Goal: Information Seeking & Learning: Learn about a topic

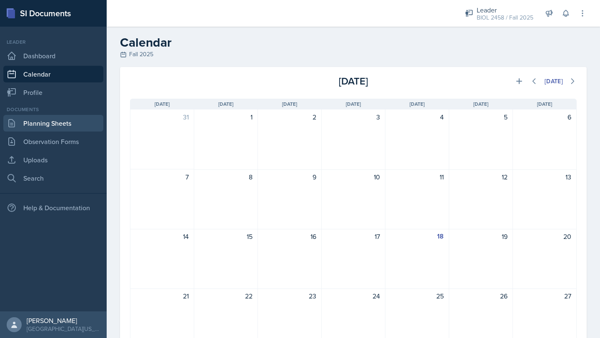
click at [73, 124] on link "Planning Sheets" at bounding box center [53, 123] width 100 height 17
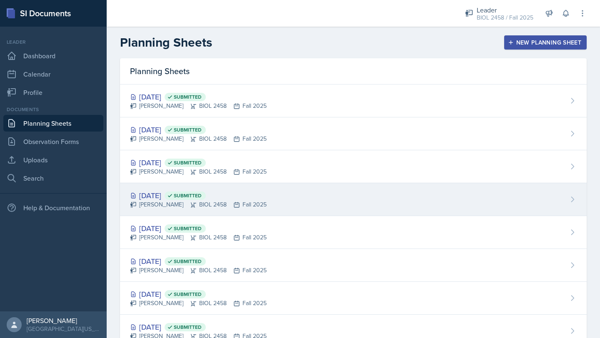
click at [178, 194] on div "Sep 10th, 2025 Submitted" at bounding box center [198, 195] width 137 height 11
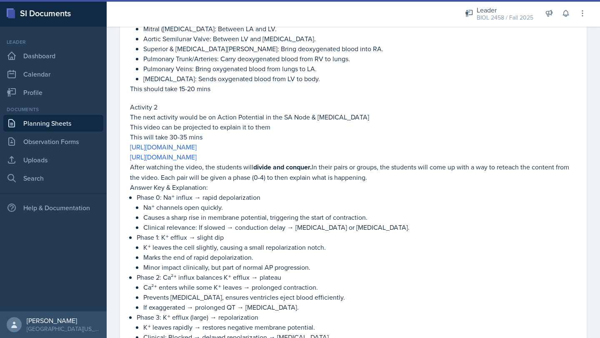
scroll to position [470, 0]
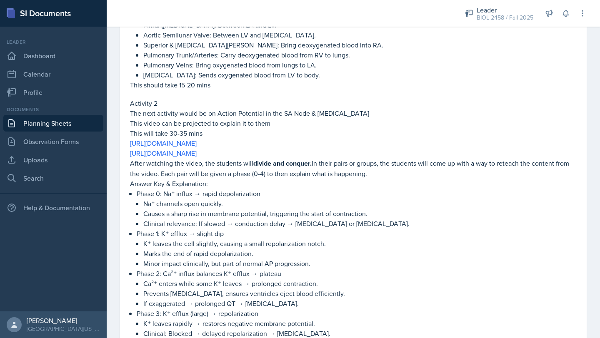
click at [359, 128] on p "This will take 30-35 mins" at bounding box center [353, 133] width 447 height 10
click at [197, 139] on link "https://youtu.be/VHbn7q16d4o?si=VznbrJb2yWQ0ct27" at bounding box center [163, 143] width 67 height 9
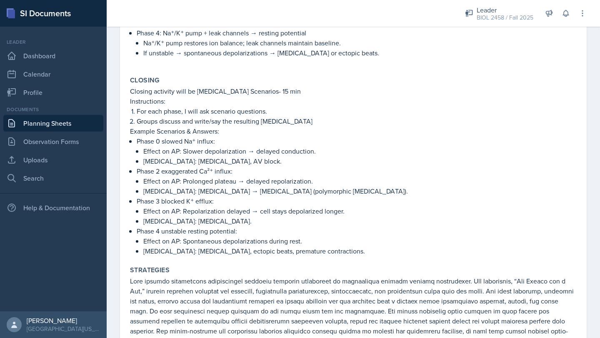
scroll to position [780, 0]
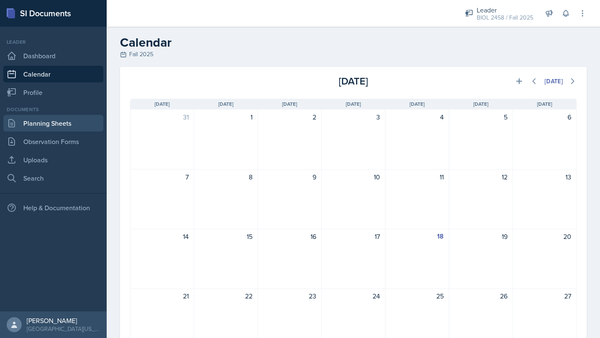
click at [77, 121] on link "Planning Sheets" at bounding box center [53, 123] width 100 height 17
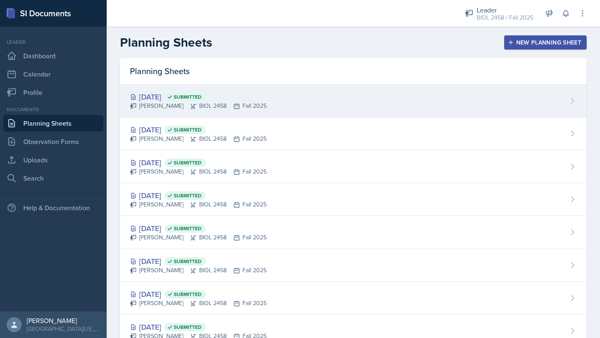
click at [215, 102] on div "[PERSON_NAME] BIOL 2458 Fall 2025" at bounding box center [198, 106] width 137 height 9
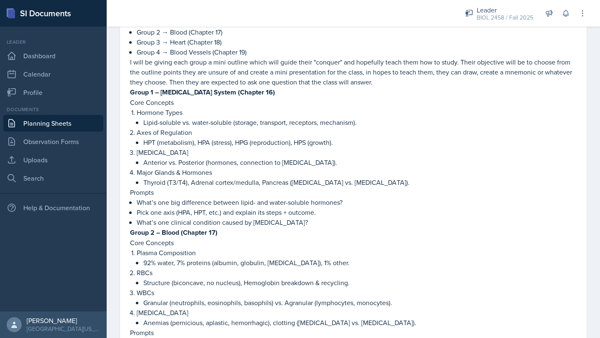
scroll to position [193, 0]
drag, startPoint x: 136, startPoint y: 111, endPoint x: 314, endPoint y: 222, distance: 209.6
copy div "Hormone Types Lipid-soluble vs. water-soluble (storage, transport, receptors, m…"
